Goal: Find specific page/section: Find specific page/section

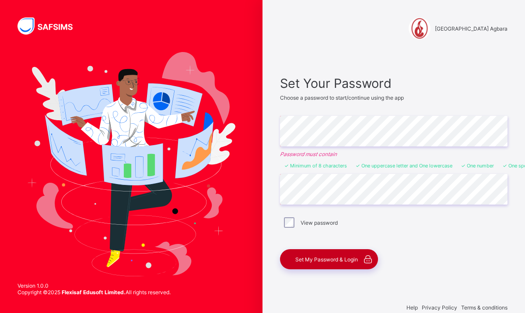
click at [315, 262] on div "Set My Password & Login" at bounding box center [329, 260] width 98 height 20
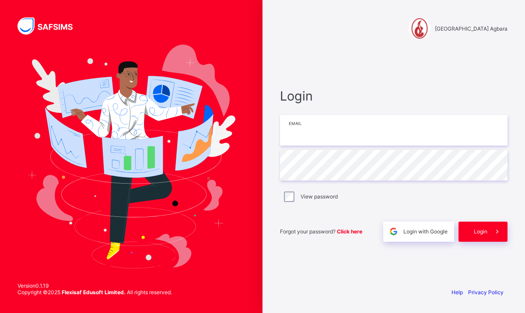
click at [354, 132] on input "email" at bounding box center [394, 130] width 228 height 31
type input "**********"
click at [484, 227] on div "Login" at bounding box center [483, 232] width 49 height 20
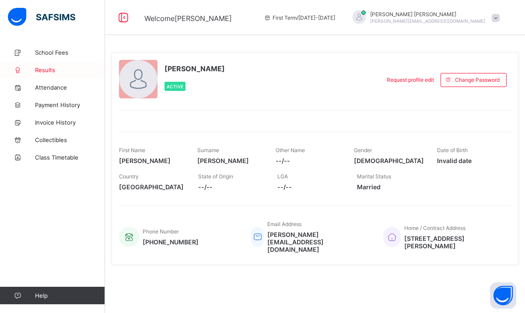
click at [51, 75] on link "Results" at bounding box center [52, 70] width 105 height 18
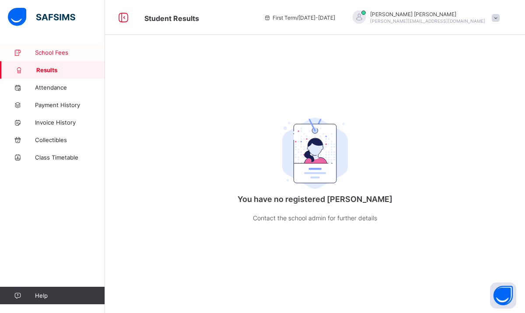
click at [42, 57] on link "School Fees" at bounding box center [52, 53] width 105 height 18
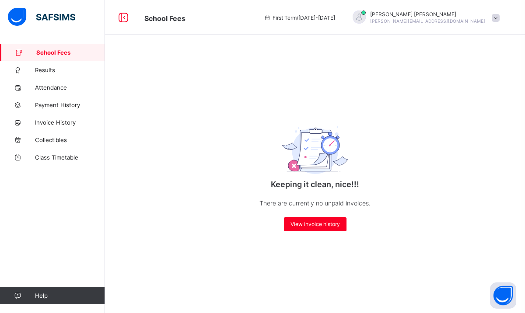
click at [450, 21] on span "[PERSON_NAME][EMAIL_ADDRESS][DOMAIN_NAME]" at bounding box center [427, 20] width 115 height 5
click at [465, 84] on span "Switch School" at bounding box center [472, 86] width 58 height 10
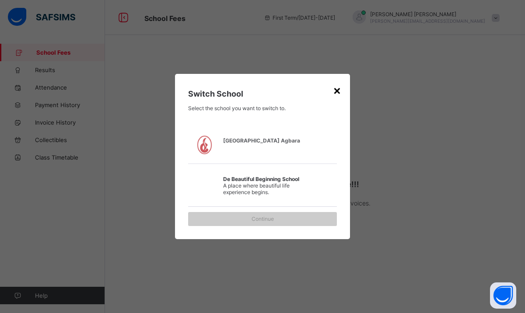
click at [338, 93] on div "×" at bounding box center [337, 90] width 8 height 15
